Goal: Task Accomplishment & Management: Use online tool/utility

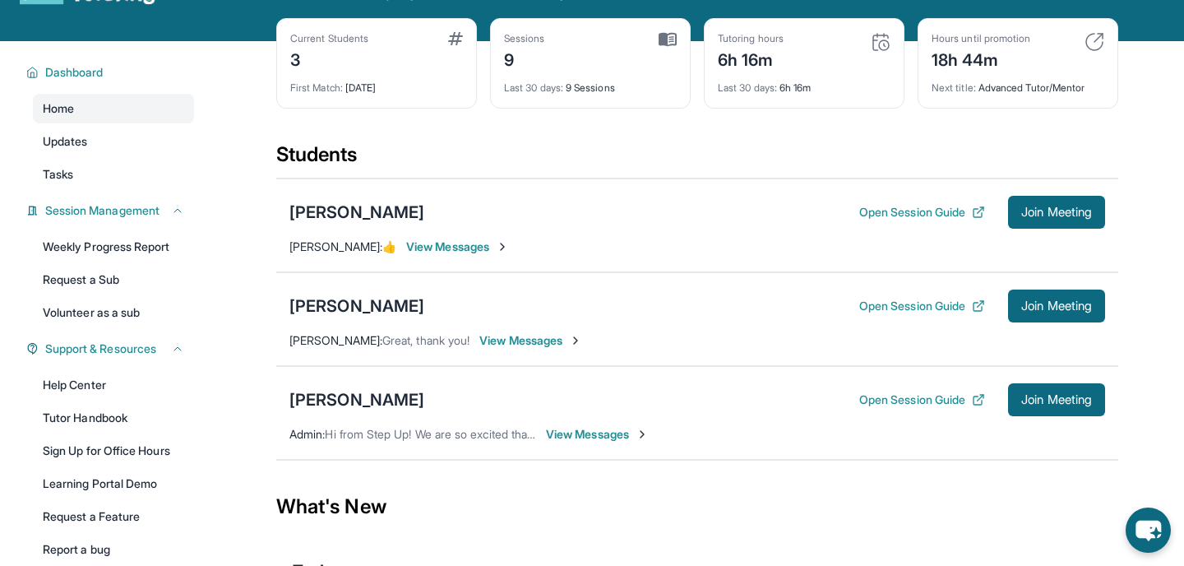
scroll to position [115, 0]
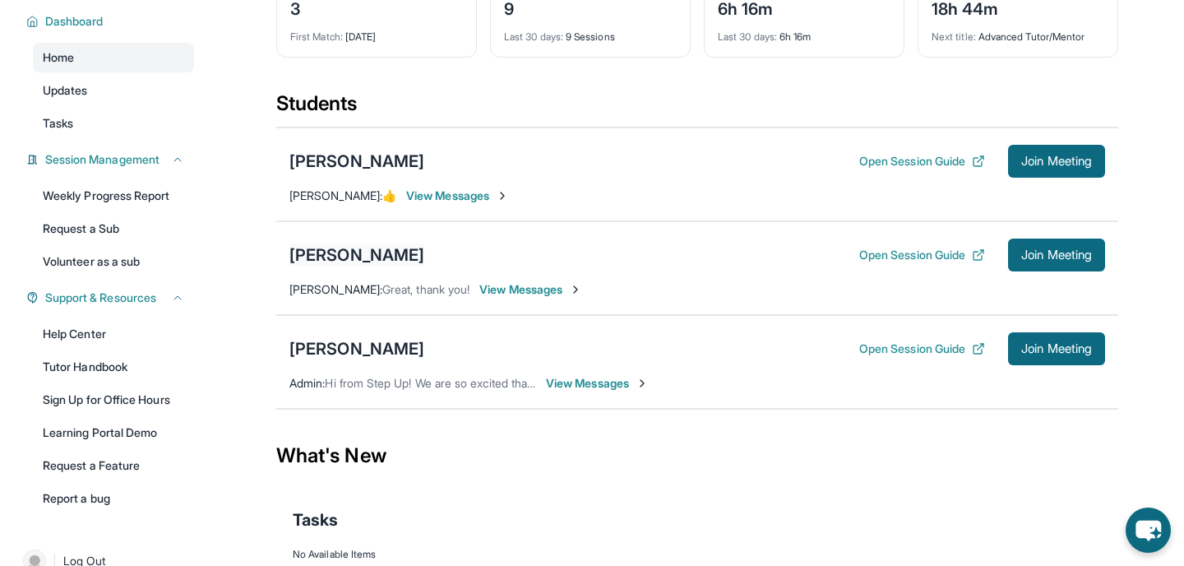
click at [326, 266] on div "[PERSON_NAME]" at bounding box center [357, 254] width 135 height 23
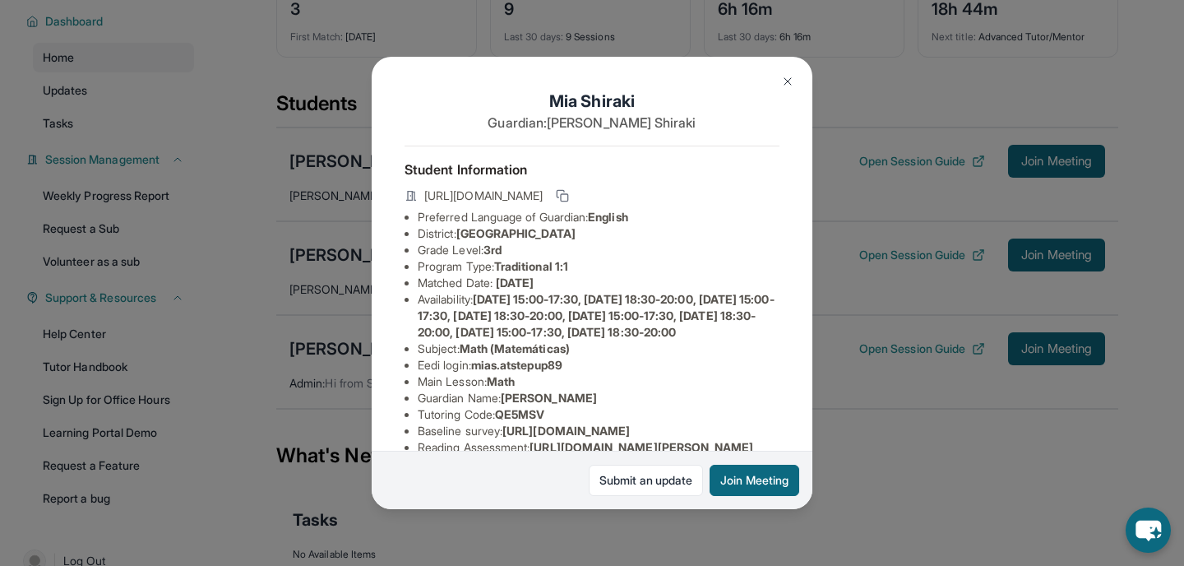
click at [784, 82] on img at bounding box center [787, 81] width 13 height 13
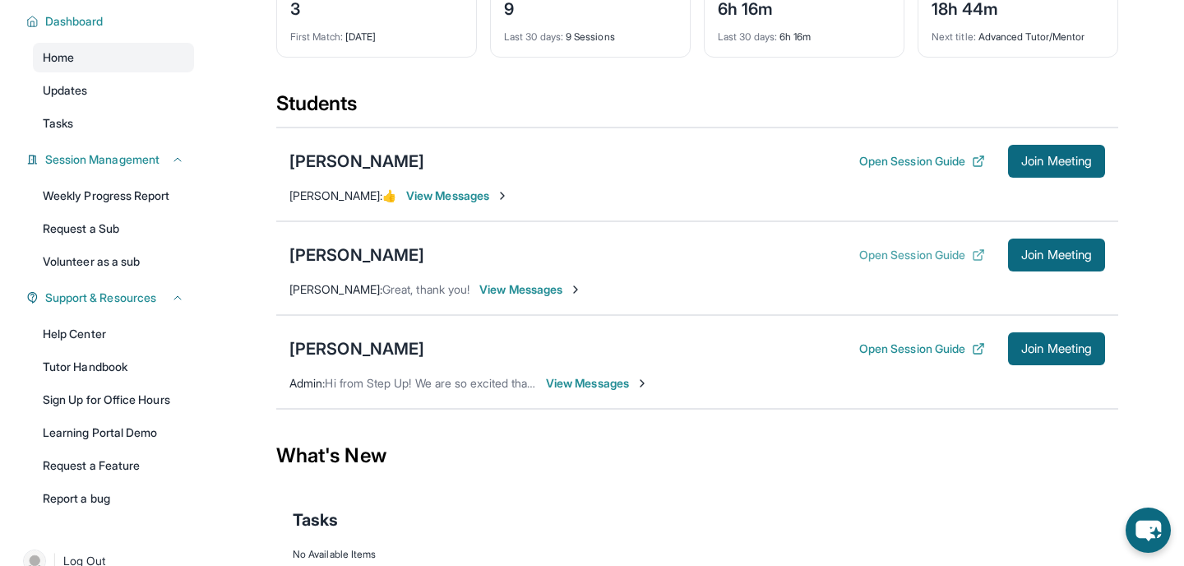
click at [874, 263] on button "Open Session Guide" at bounding box center [923, 255] width 126 height 16
click at [1044, 260] on span "Join Meeting" at bounding box center [1057, 255] width 71 height 10
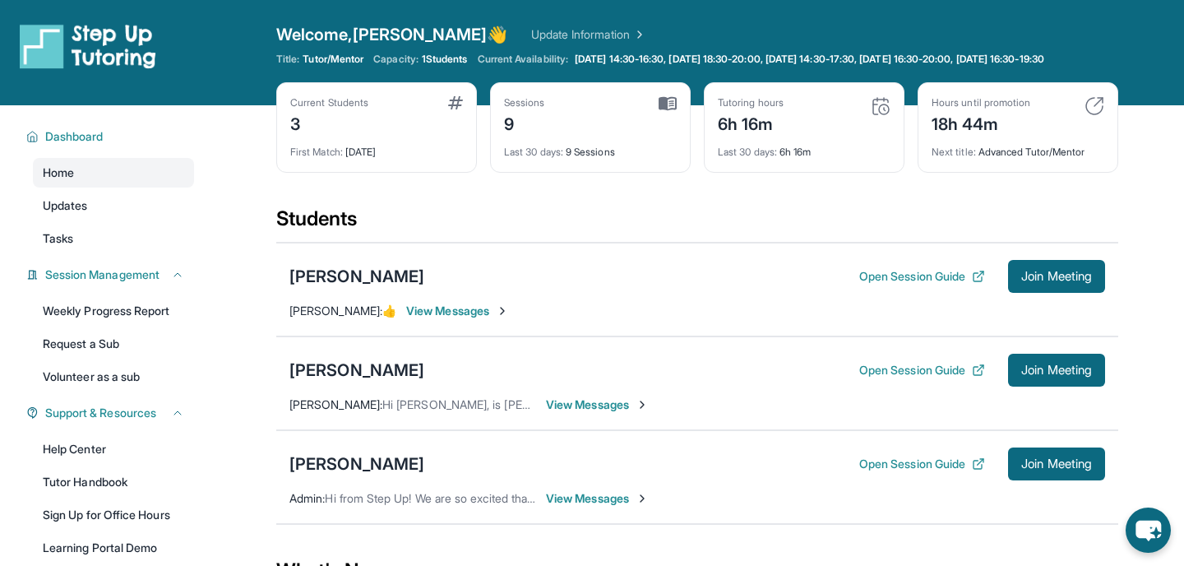
click at [478, 239] on div "Students" at bounding box center [697, 224] width 842 height 36
click at [146, 326] on link "Weekly Progress Report" at bounding box center [113, 311] width 161 height 30
click at [416, 206] on div "Current Students 3 First Match : 12 days ago Sessions 9 Last 30 days : 9 Sessio…" at bounding box center [697, 143] width 842 height 123
click at [326, 242] on div "Students" at bounding box center [697, 224] width 842 height 36
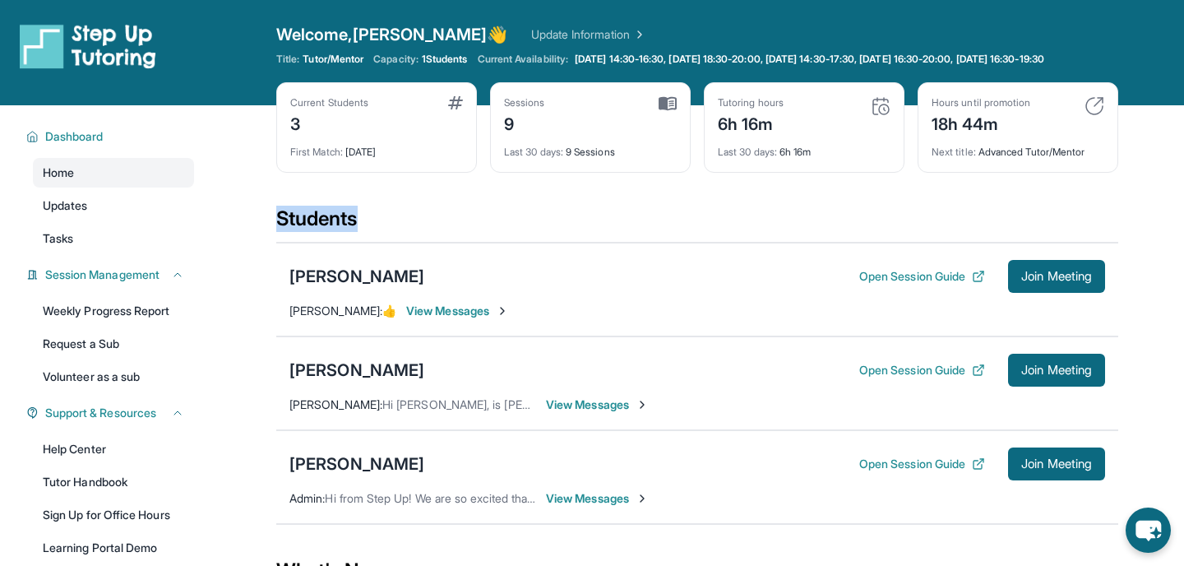
click at [326, 242] on div "Students" at bounding box center [697, 224] width 842 height 36
click at [401, 236] on div "Students" at bounding box center [697, 224] width 842 height 36
